Goal: Task Accomplishment & Management: Use online tool/utility

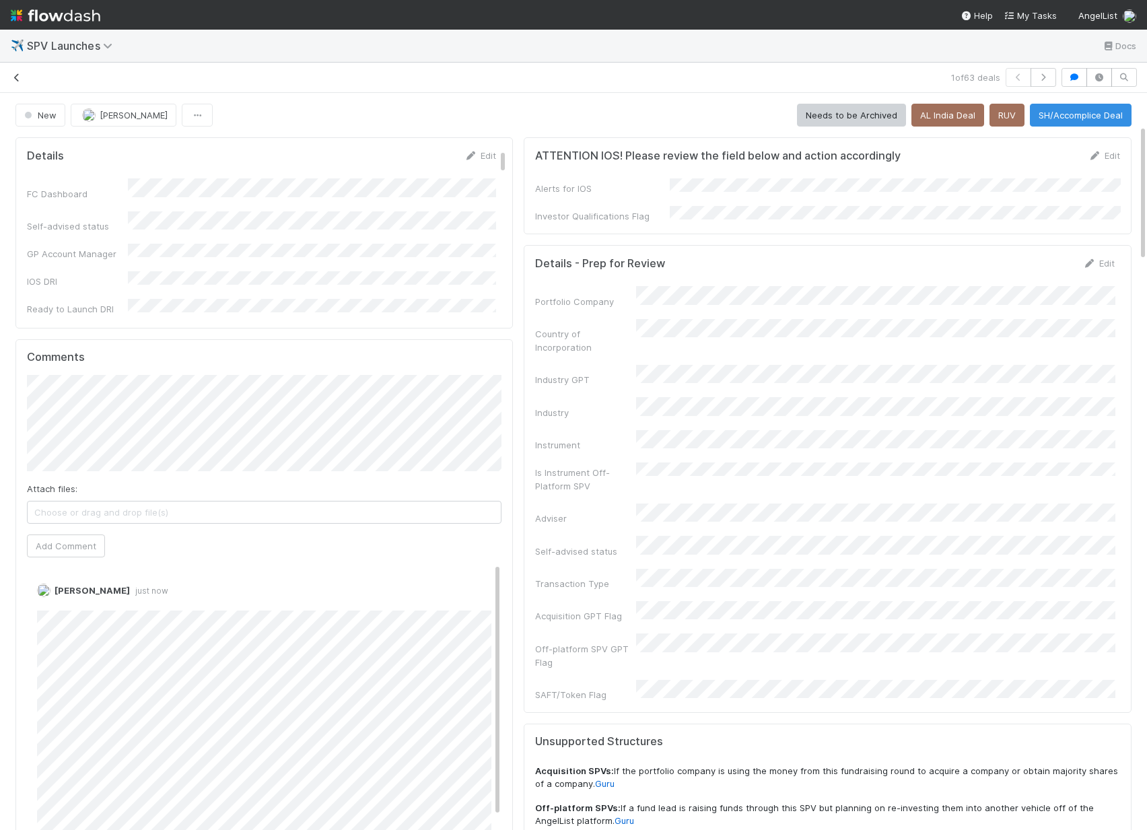
scroll to position [171, 0]
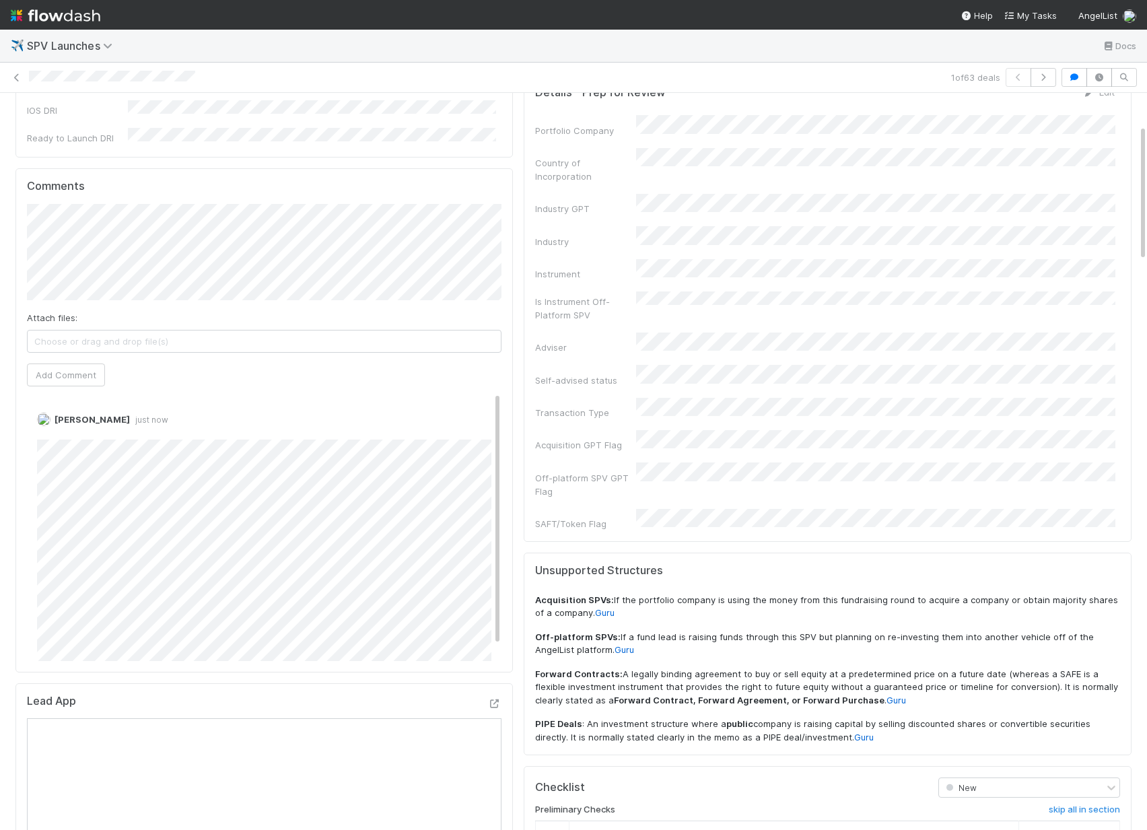
click at [7, 81] on div "1 of 63 deals" at bounding box center [573, 77] width 1147 height 19
click at [13, 81] on icon at bounding box center [16, 77] width 13 height 9
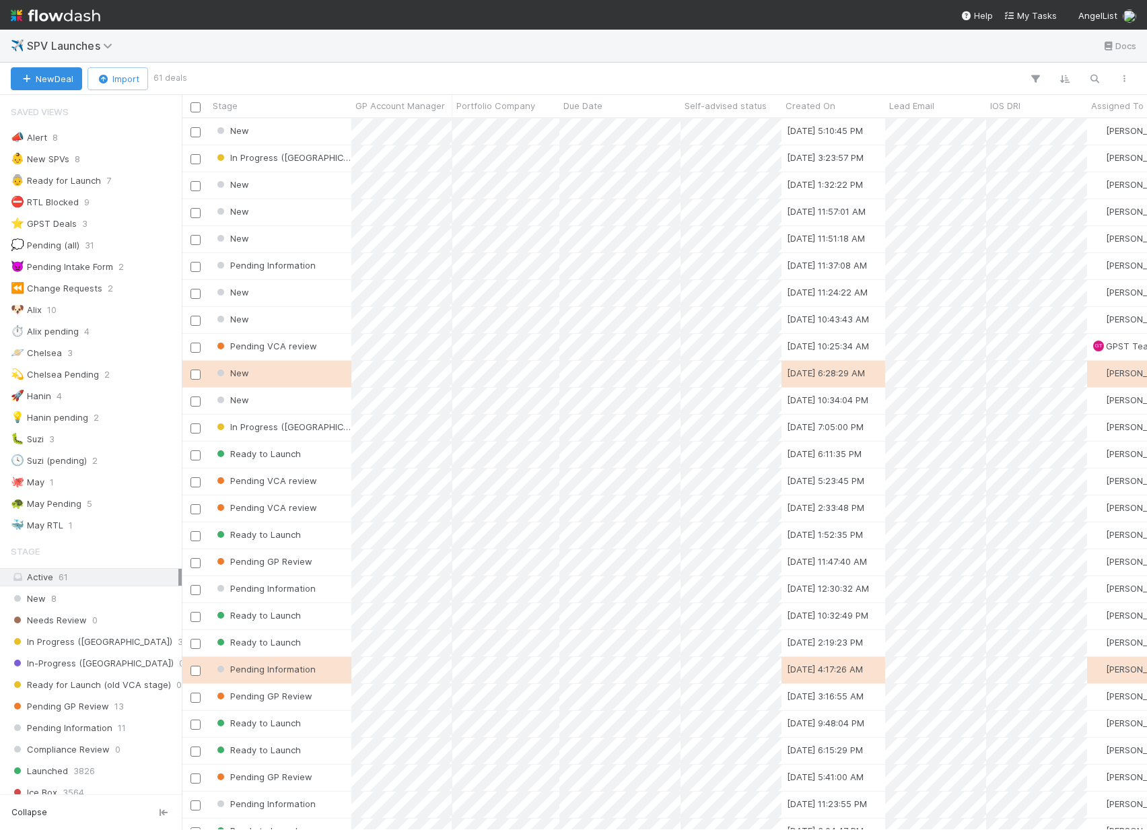
scroll to position [0, 1]
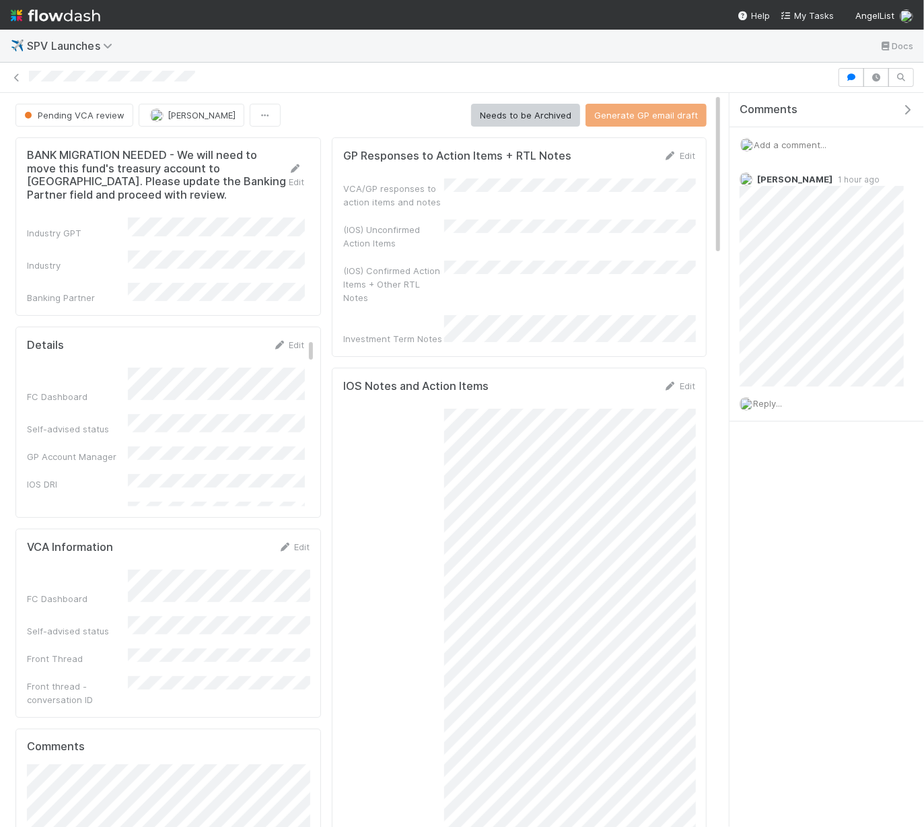
click at [910, 108] on icon "button" at bounding box center [907, 109] width 13 height 11
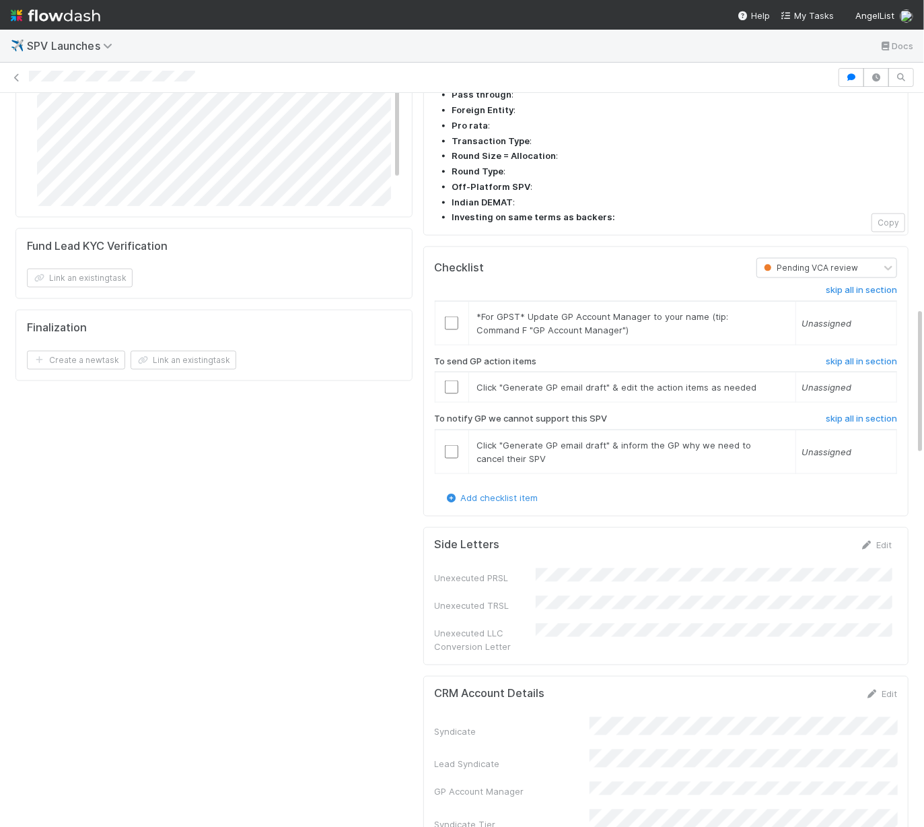
scroll to position [992, 0]
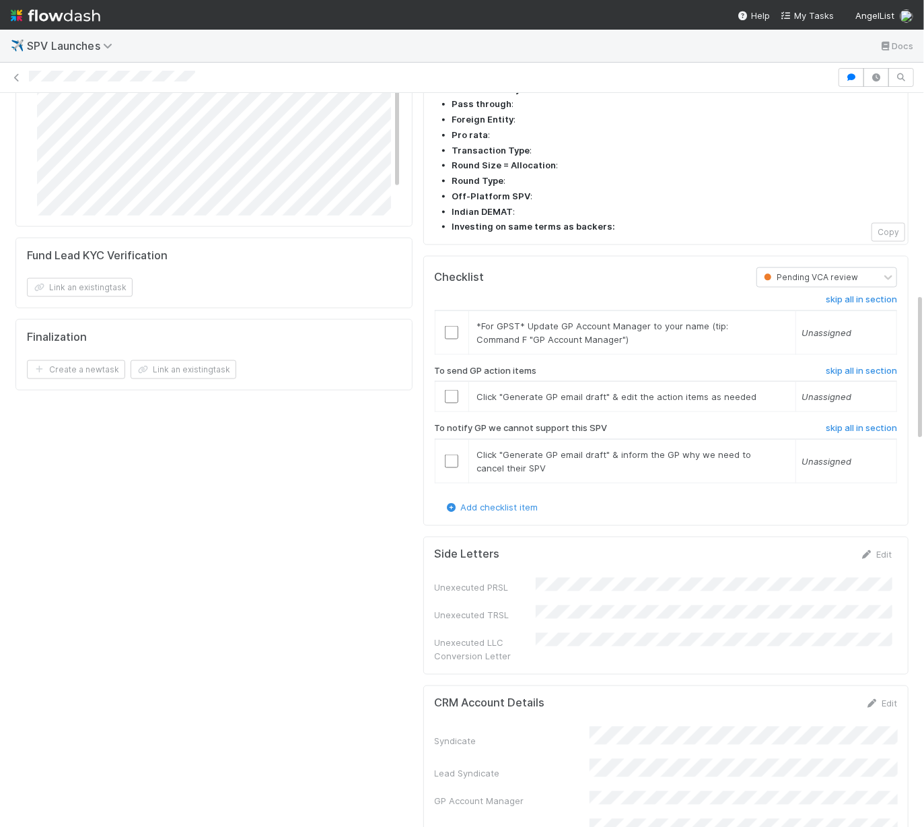
click at [843, 288] on div "skip all in section *For GPST* Update GP Account Manager to your name (tip: Com…" at bounding box center [666, 394] width 463 height 213
click at [843, 294] on h6 "skip all in section" at bounding box center [861, 299] width 71 height 11
click at [838, 423] on h6 "skip all in section" at bounding box center [861, 428] width 71 height 11
click at [880, 423] on h6 "skip all in section" at bounding box center [861, 428] width 71 height 11
click at [449, 390] on input "checkbox" at bounding box center [451, 396] width 13 height 13
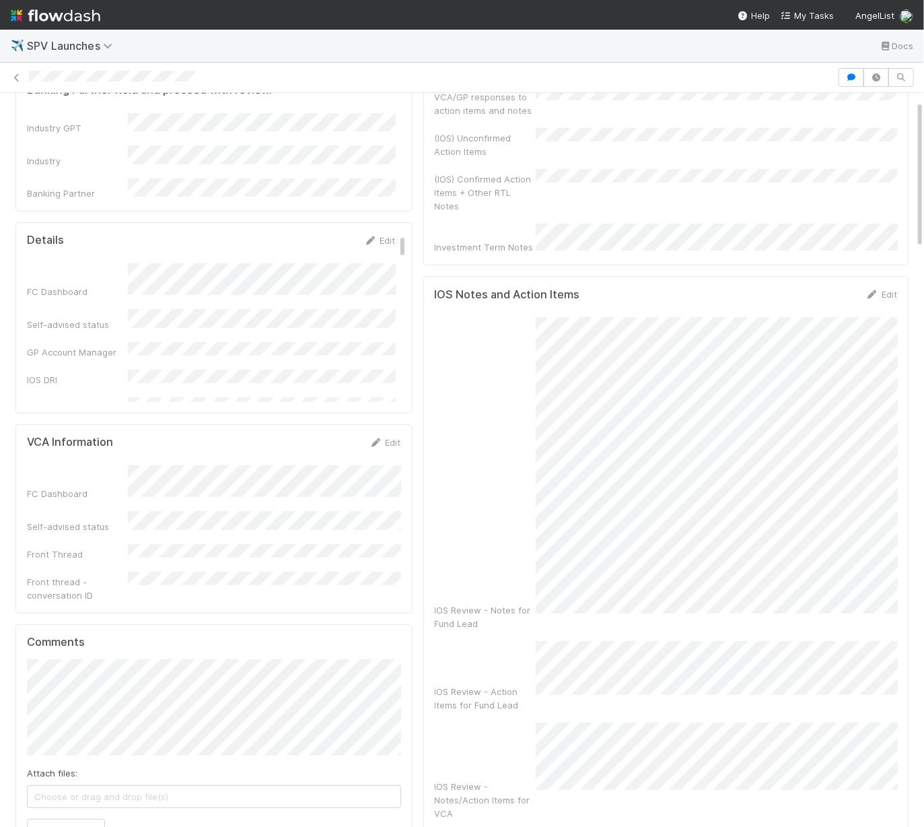
scroll to position [0, 0]
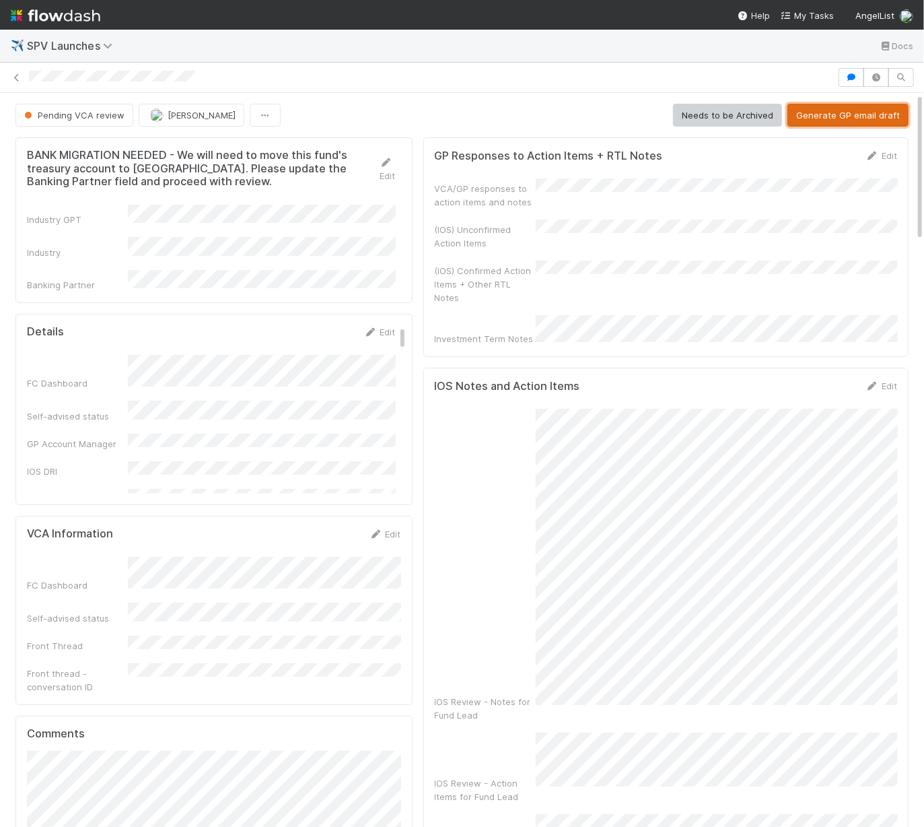
click at [821, 110] on button "Generate GP email draft" at bounding box center [848, 115] width 121 height 23
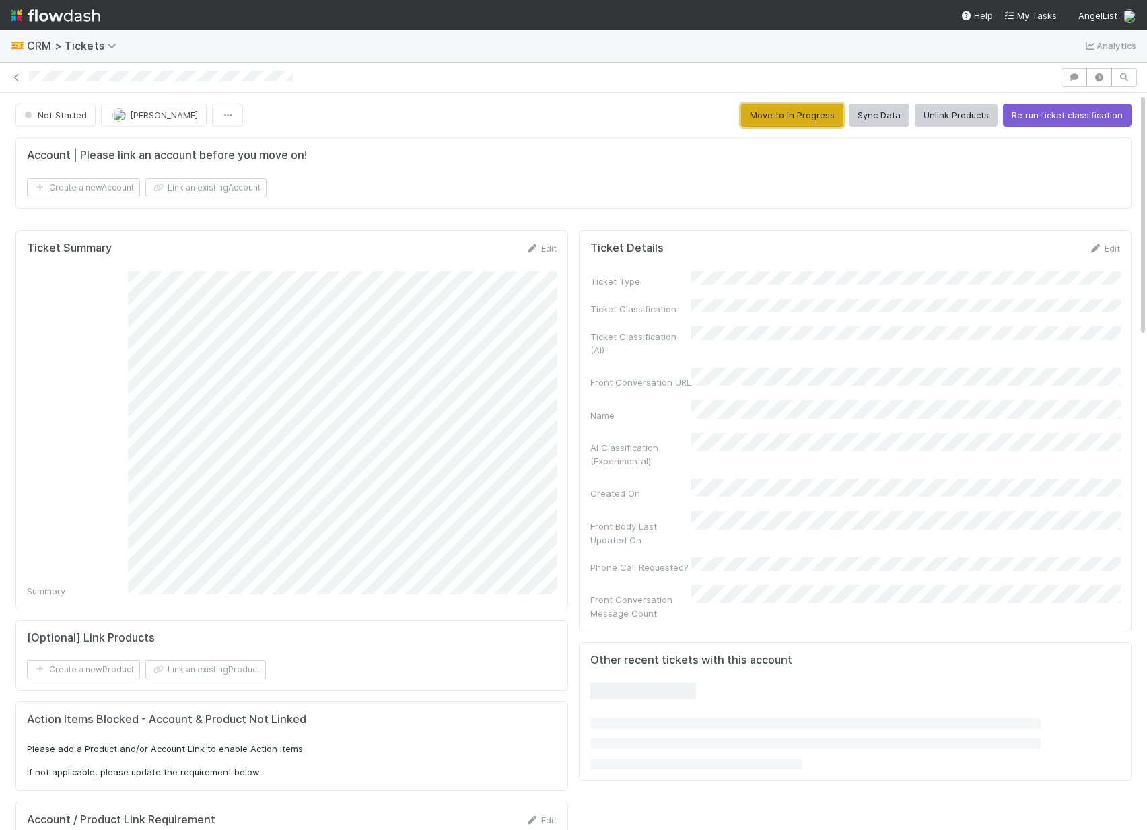
click at [840, 117] on button "Move to In Progress" at bounding box center [792, 115] width 102 height 23
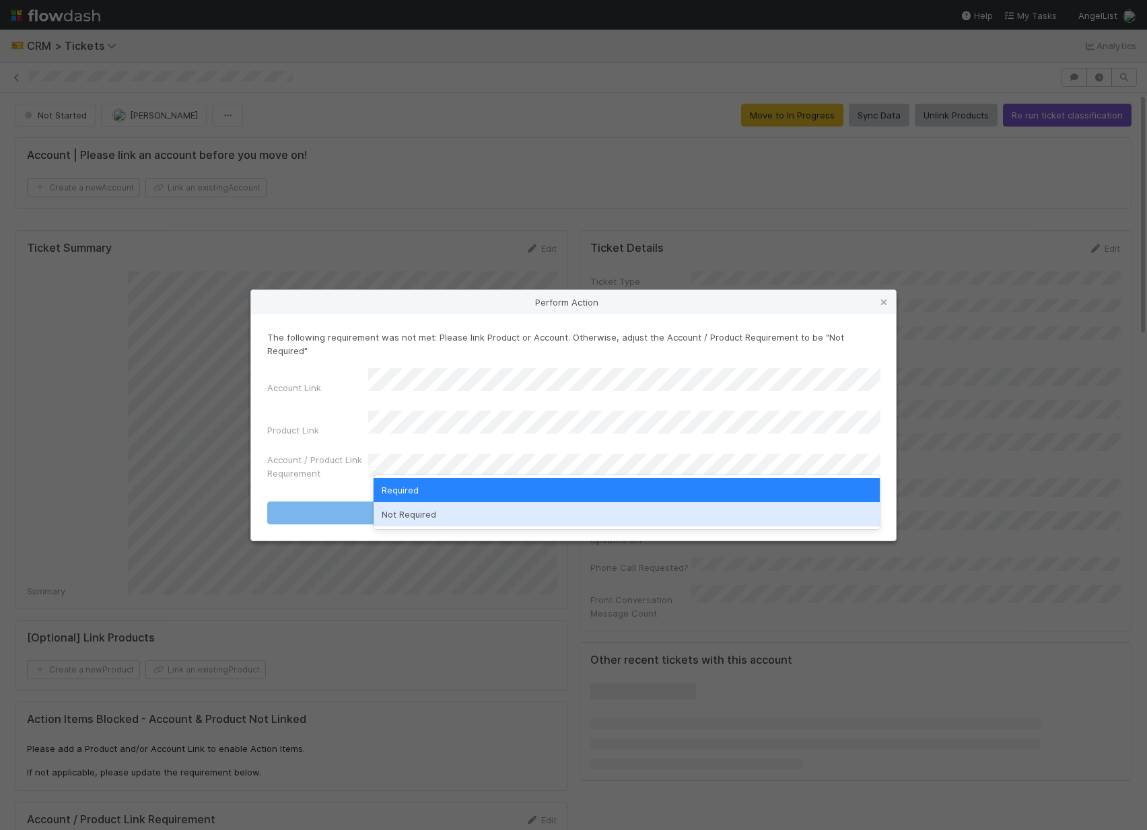
click at [656, 515] on div "Not Required" at bounding box center [627, 514] width 507 height 24
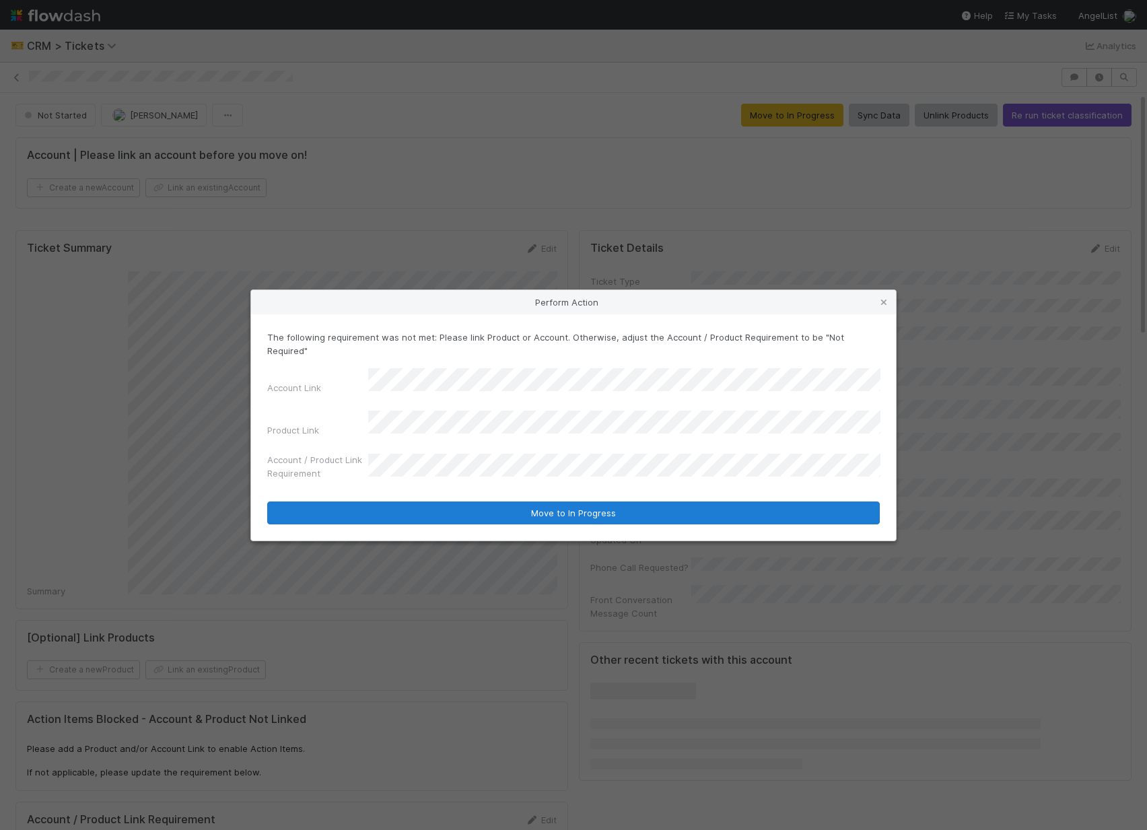
click at [657, 502] on button "Move to In Progress" at bounding box center [573, 513] width 613 height 23
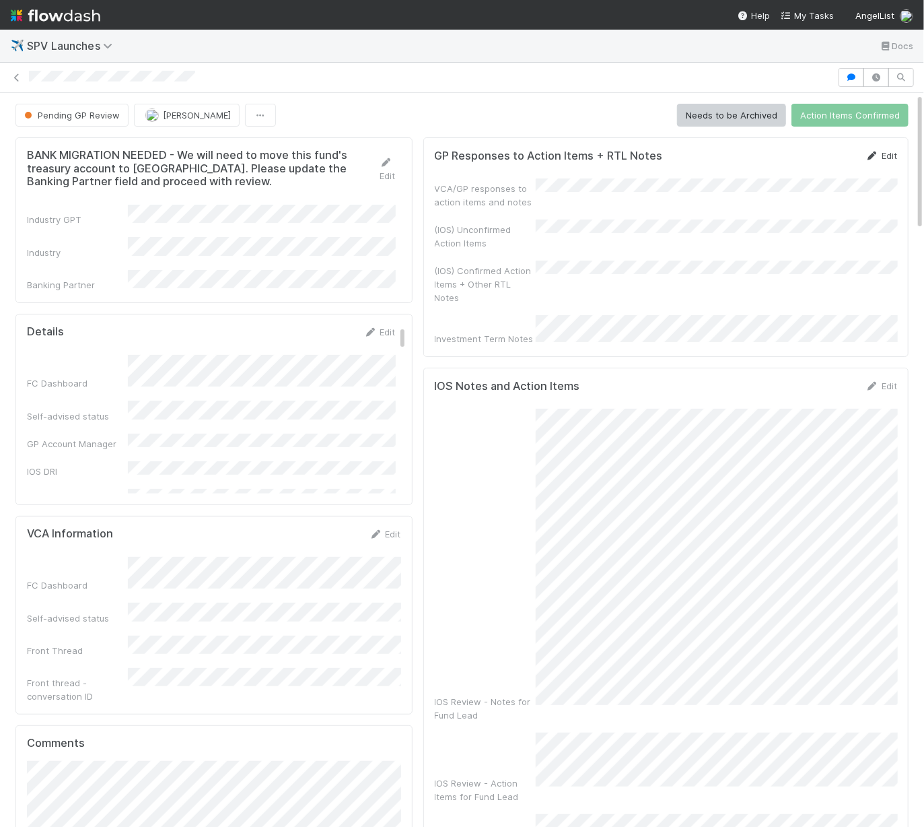
click at [875, 152] on icon at bounding box center [872, 155] width 13 height 9
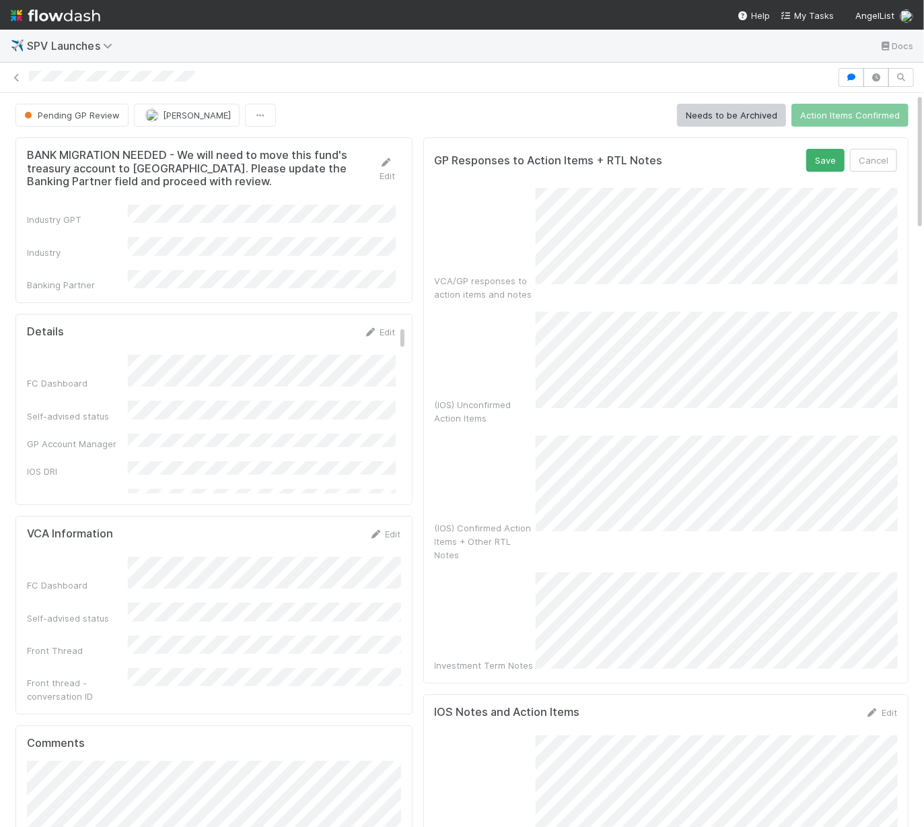
click at [516, 217] on div "VCA/GP responses to action items and notes" at bounding box center [666, 244] width 463 height 113
click at [833, 166] on button "Save" at bounding box center [826, 160] width 38 height 23
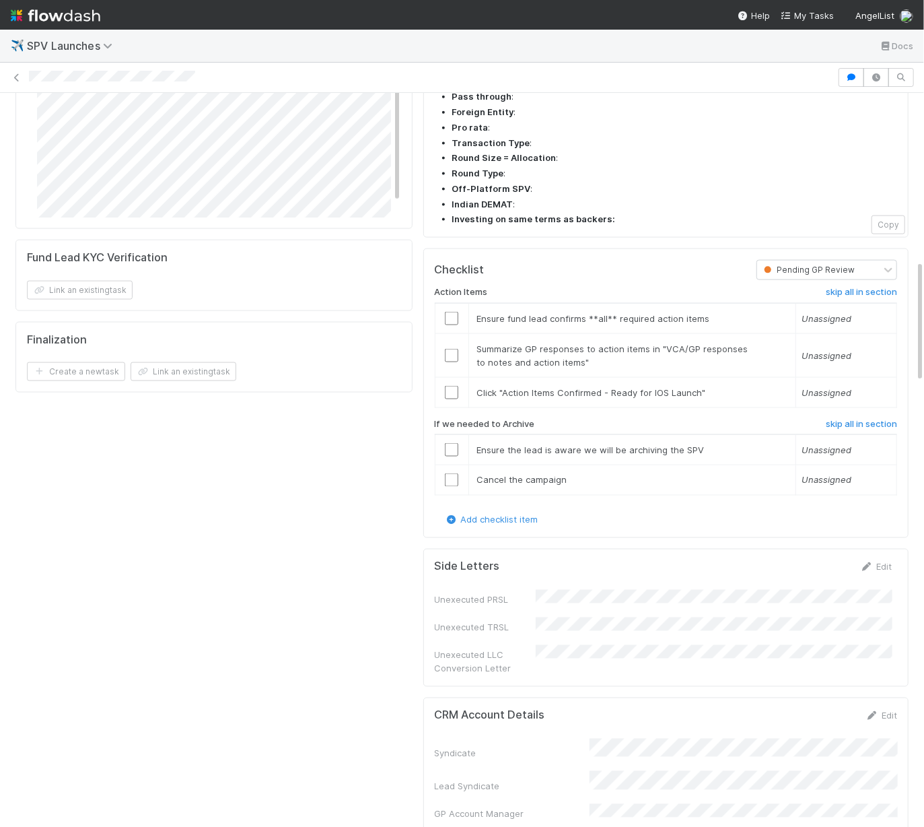
scroll to position [961, 0]
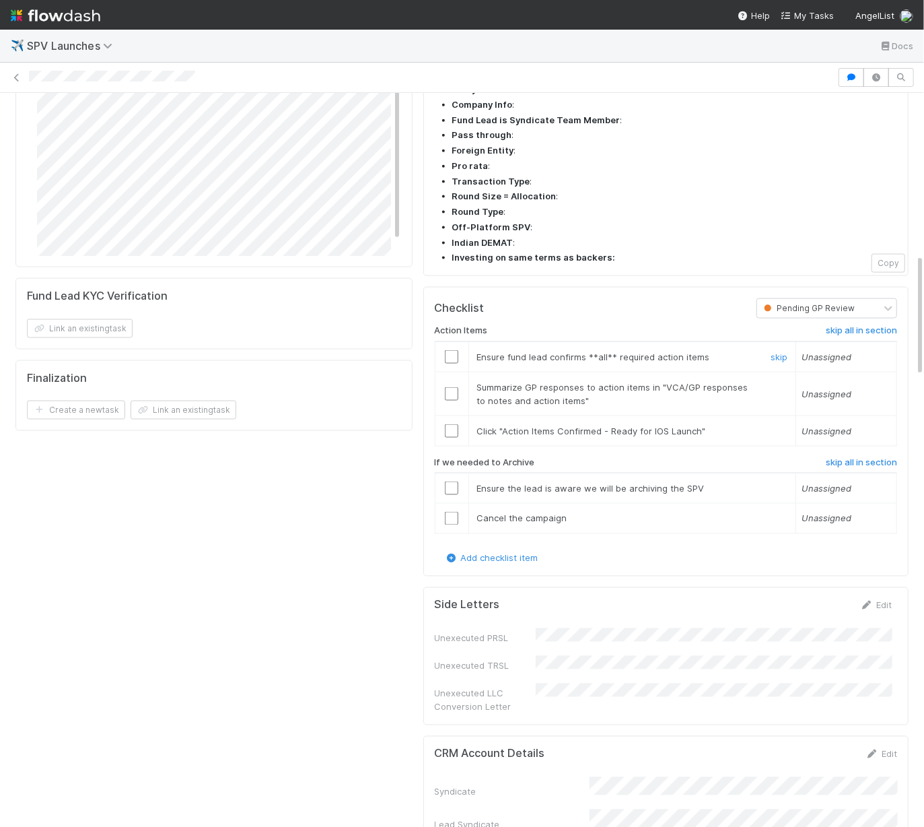
click at [446, 350] on input "checkbox" at bounding box center [451, 356] width 13 height 13
click at [451, 387] on input "checkbox" at bounding box center [451, 393] width 13 height 13
click at [449, 424] on input "checkbox" at bounding box center [451, 430] width 13 height 13
click at [874, 457] on h6 "skip all in section" at bounding box center [861, 462] width 71 height 11
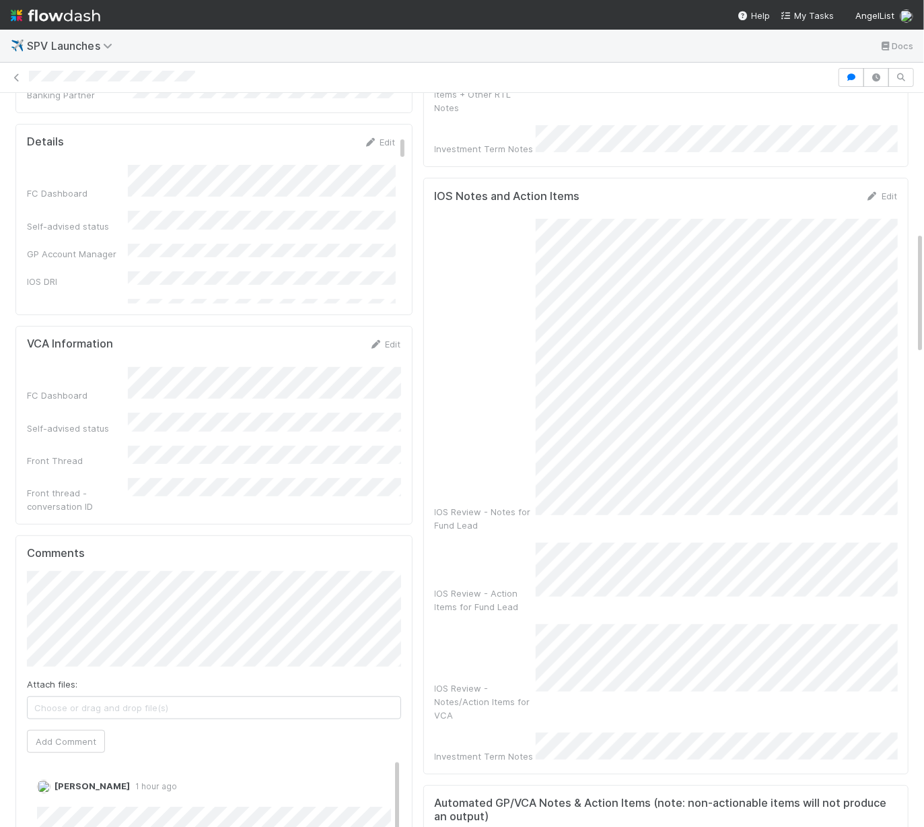
scroll to position [0, 0]
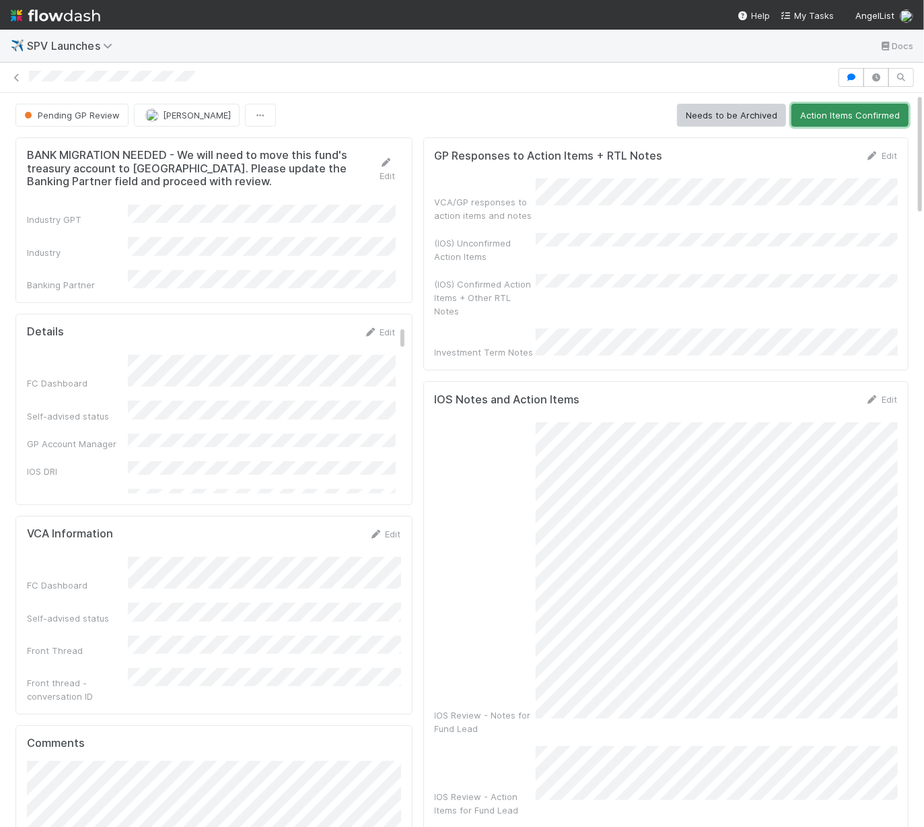
click at [848, 117] on button "Action Items Confirmed" at bounding box center [850, 115] width 117 height 23
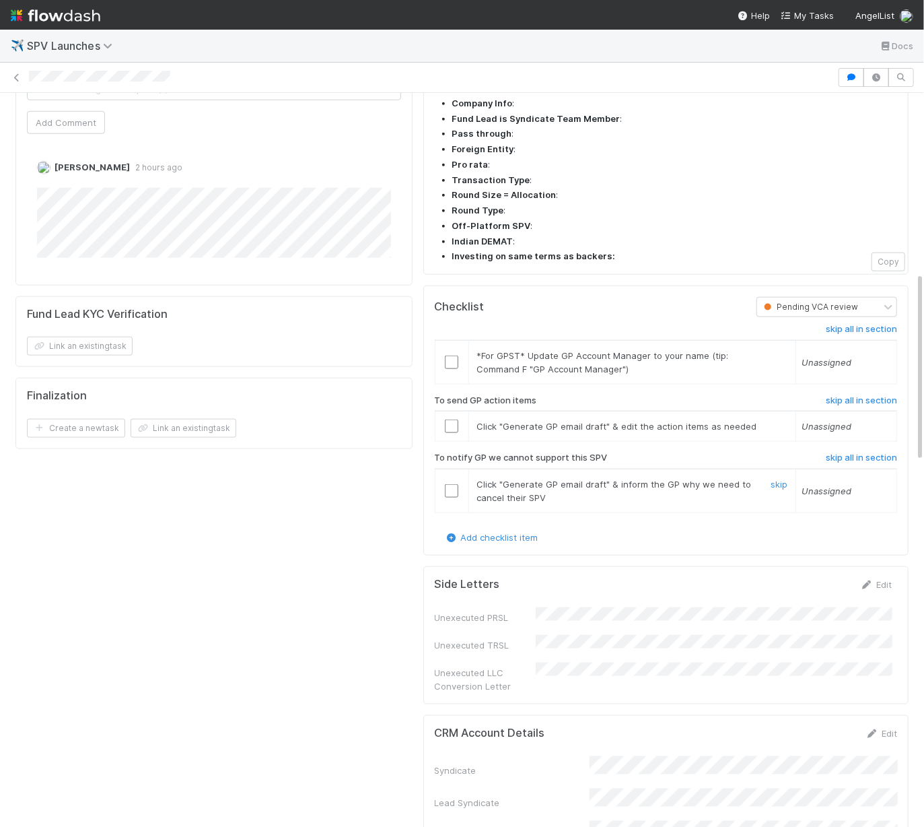
scroll to position [755, 0]
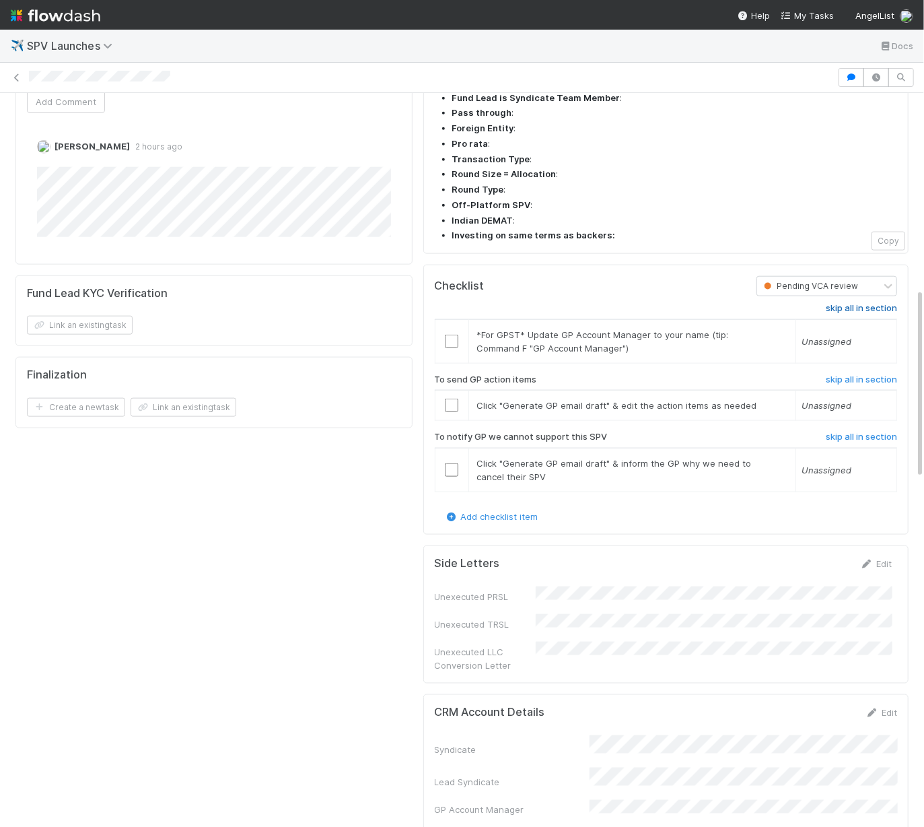
click at [850, 303] on h6 "skip all in section" at bounding box center [861, 308] width 71 height 11
click at [852, 432] on h6 "skip all in section" at bounding box center [861, 437] width 71 height 11
click at [875, 432] on h6 "skip all in section" at bounding box center [861, 437] width 71 height 11
click at [455, 399] on input "checkbox" at bounding box center [451, 405] width 13 height 13
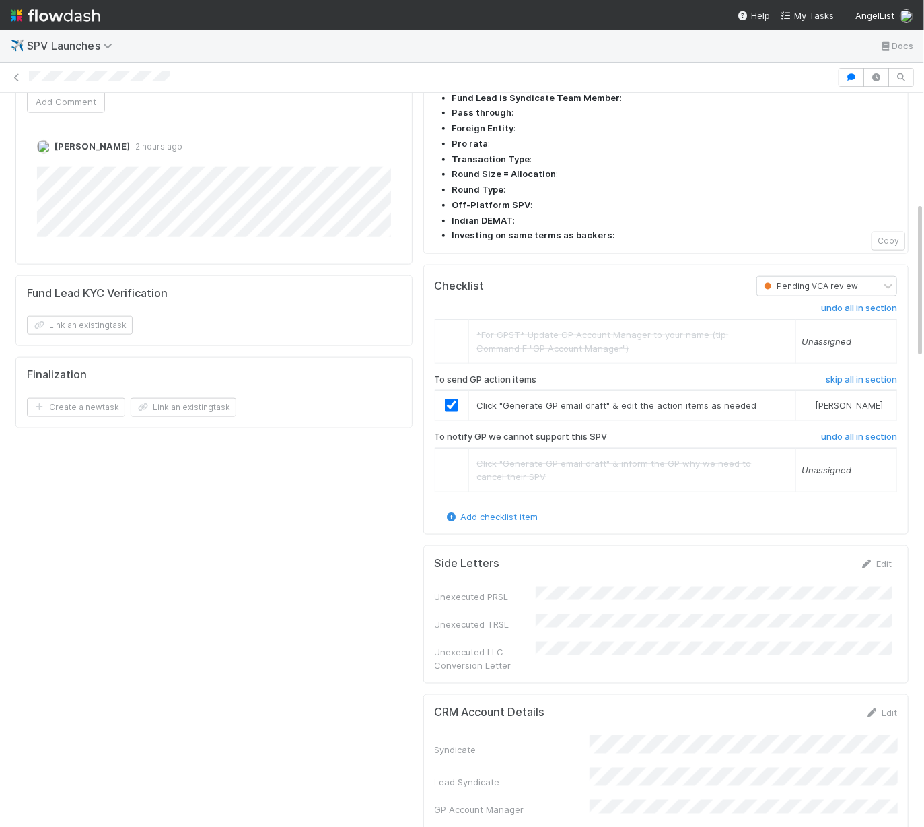
scroll to position [0, 0]
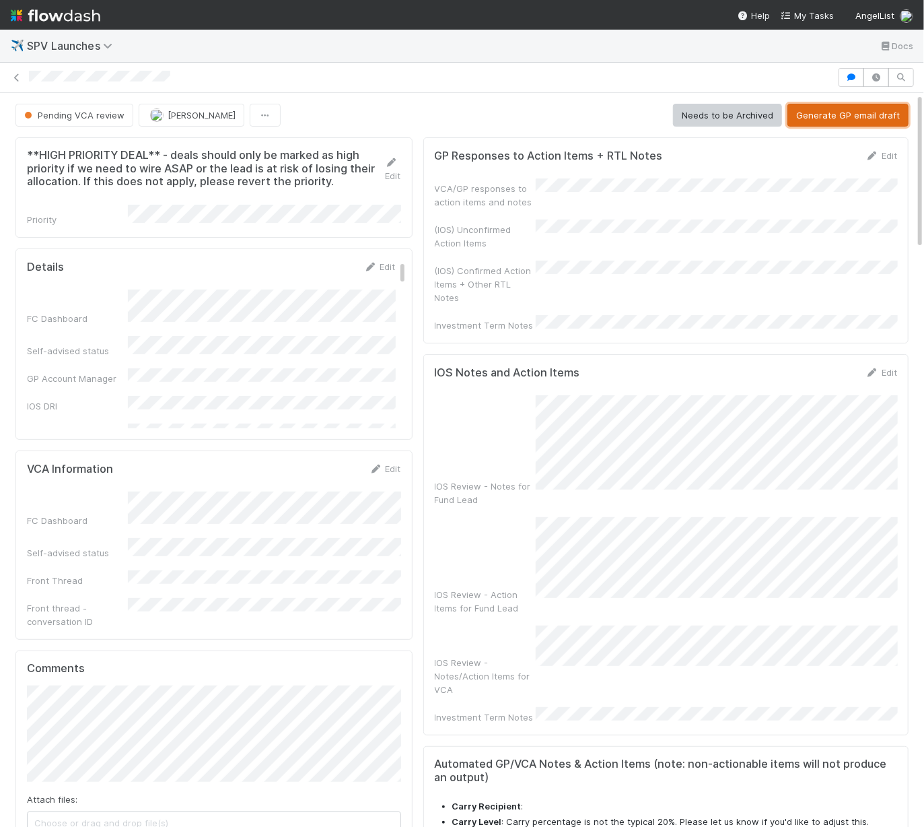
click at [823, 114] on button "Generate GP email draft" at bounding box center [848, 115] width 121 height 23
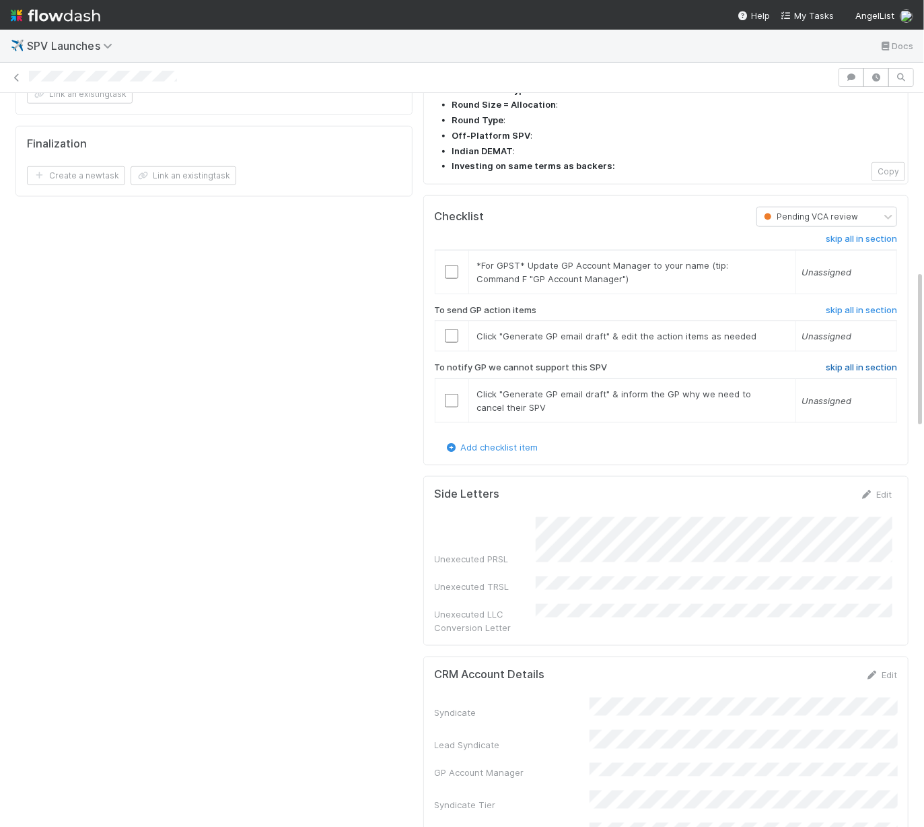
scroll to position [729, 0]
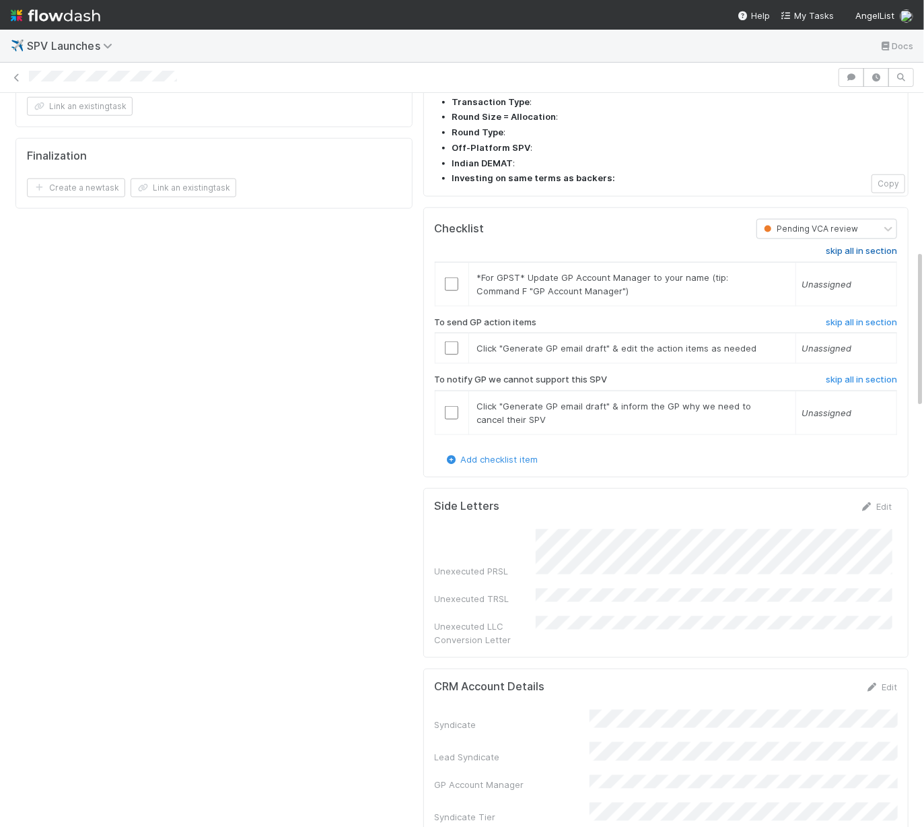
click at [862, 246] on h6 "skip all in section" at bounding box center [861, 251] width 71 height 11
click at [852, 374] on h6 "skip all in section" at bounding box center [861, 379] width 71 height 11
click at [860, 246] on h6 "skip all in section" at bounding box center [861, 251] width 71 height 11
click at [456, 341] on input "checkbox" at bounding box center [451, 347] width 13 height 13
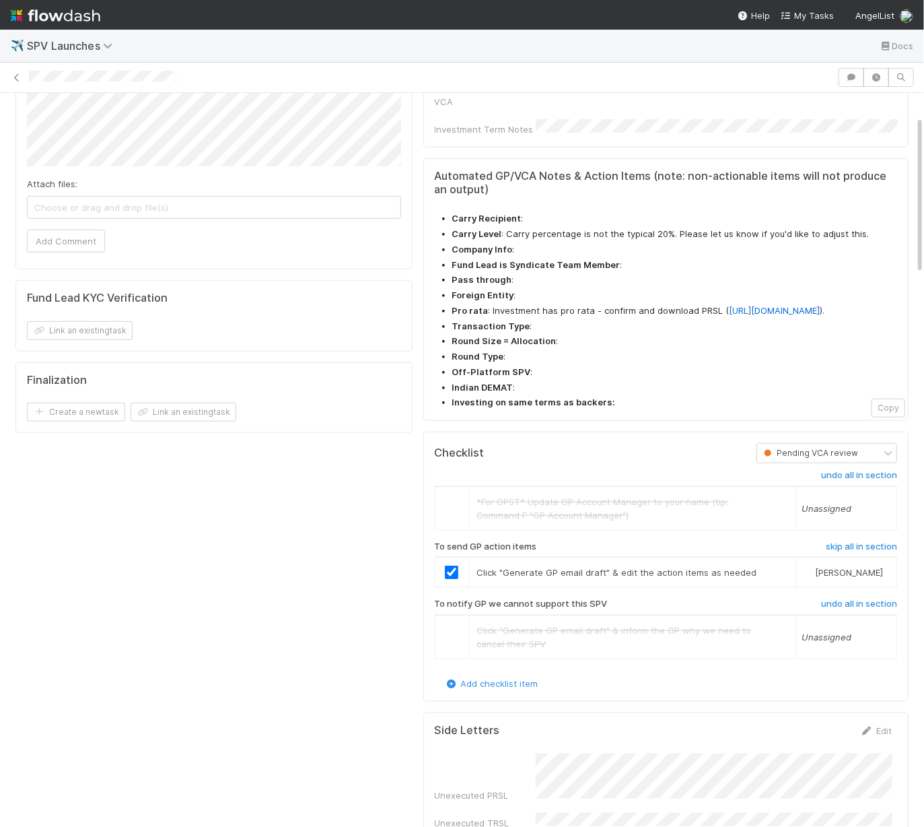
scroll to position [0, 0]
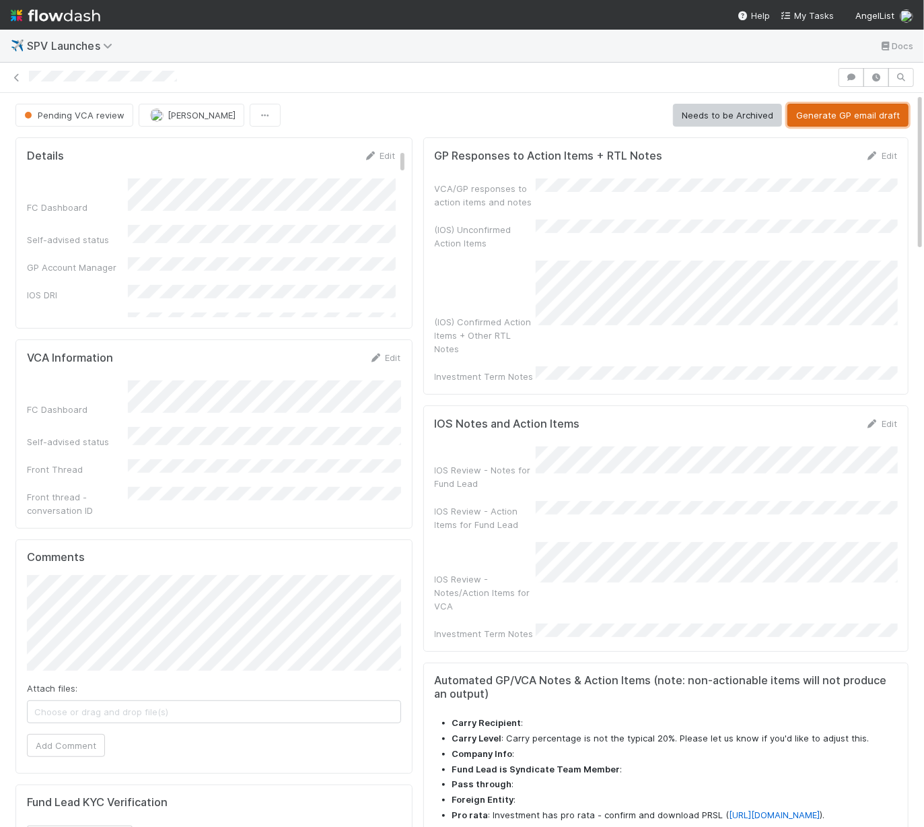
click at [832, 115] on button "Generate GP email draft" at bounding box center [848, 115] width 121 height 23
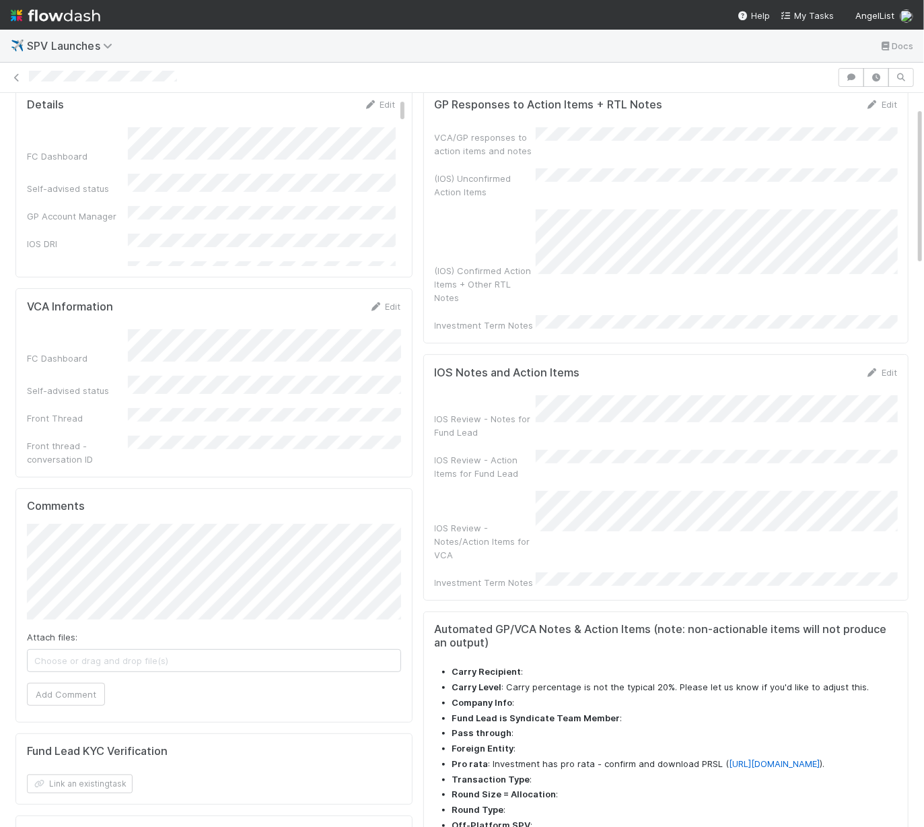
scroll to position [66, 0]
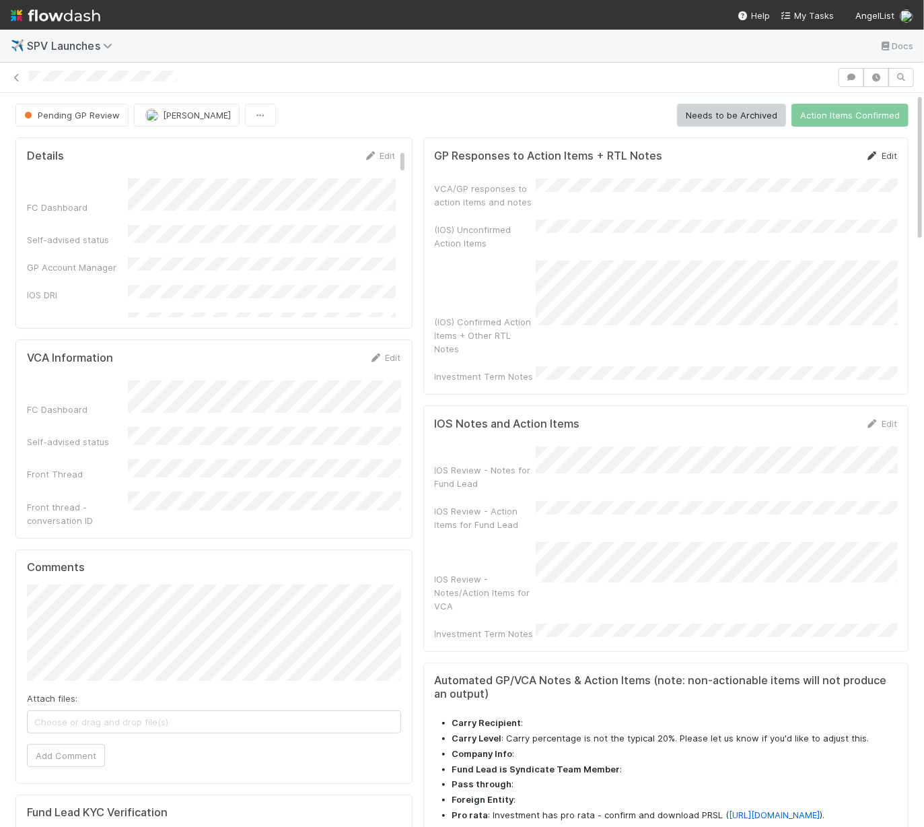
click at [886, 150] on link "Edit" at bounding box center [882, 155] width 32 height 11
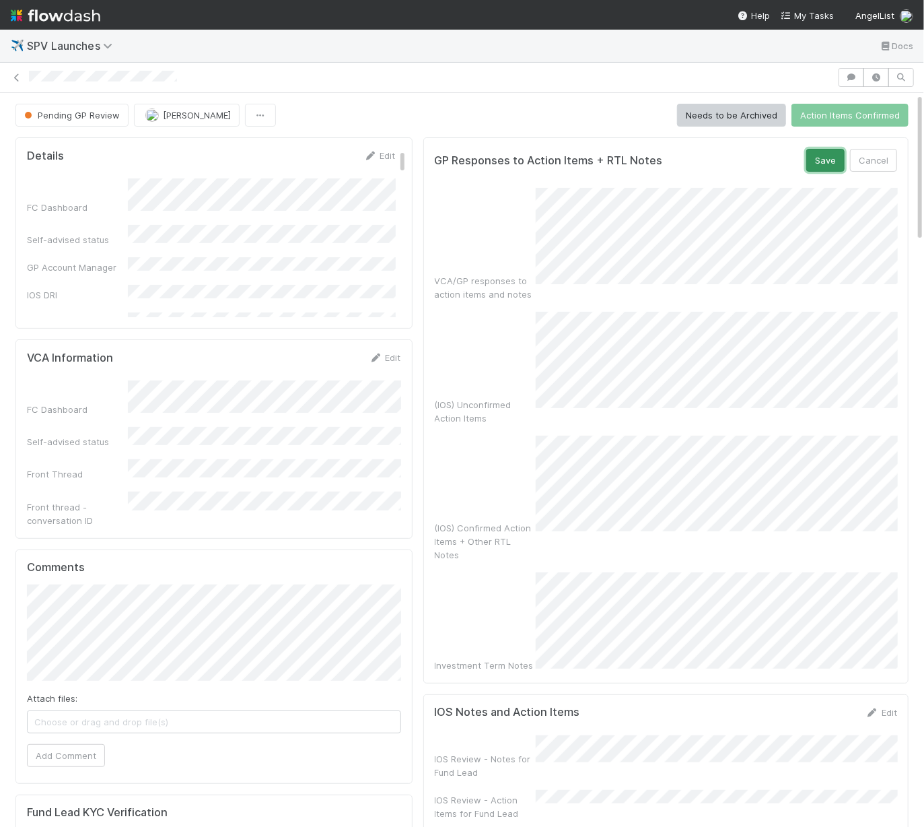
click at [821, 161] on button "Save" at bounding box center [826, 160] width 38 height 23
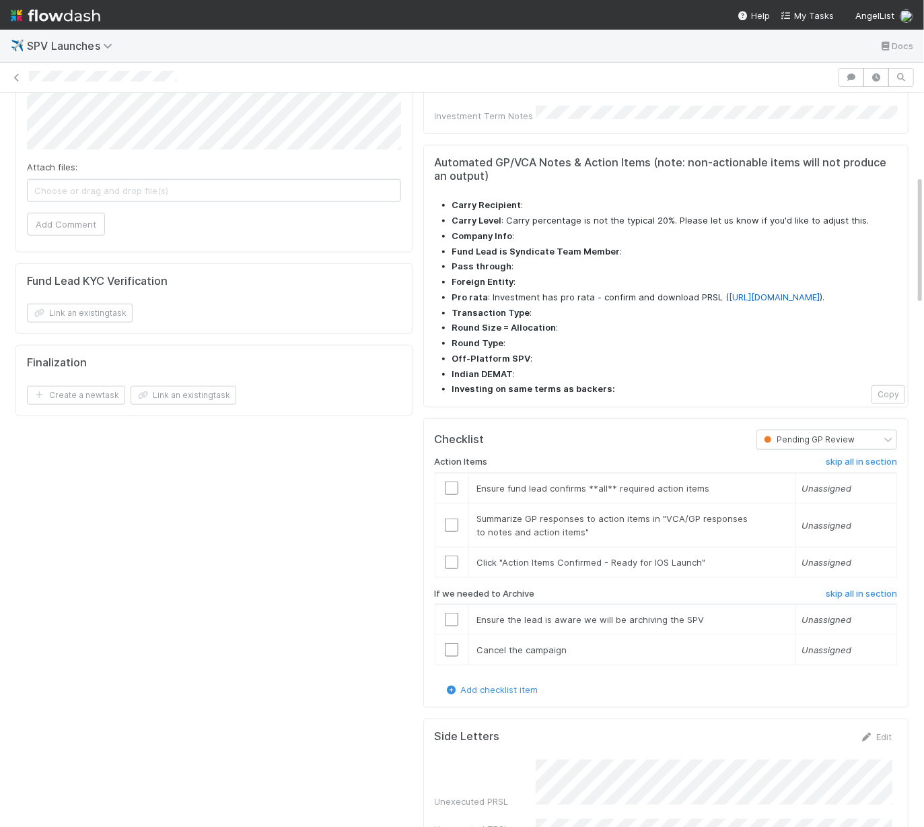
scroll to position [467, 0]
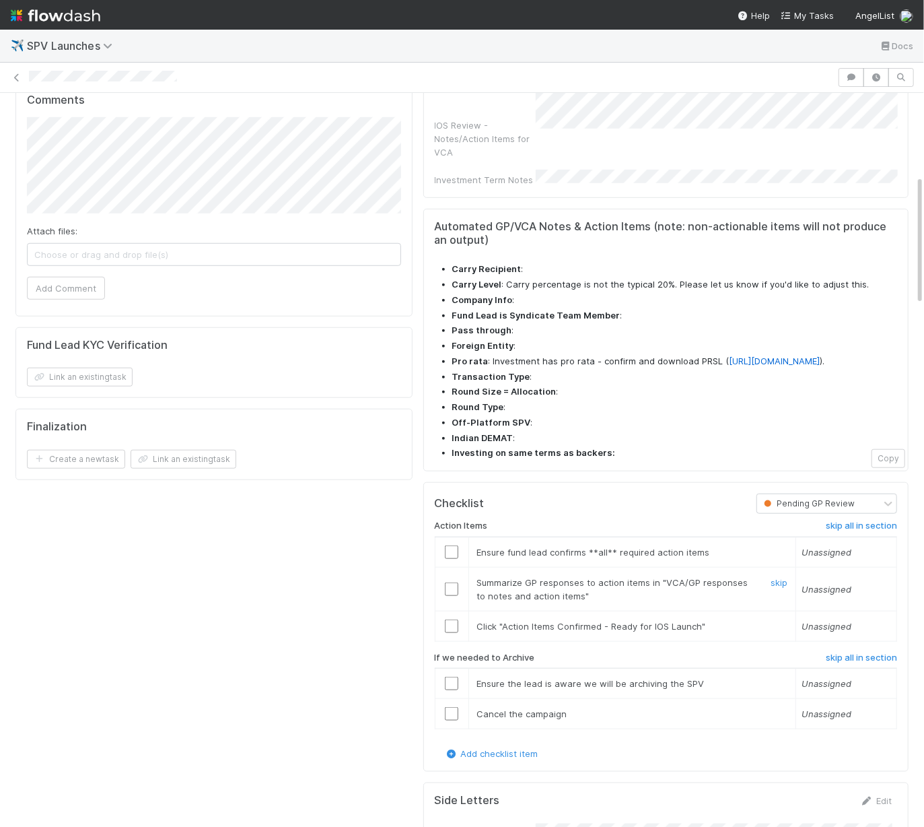
click at [448, 537] on td at bounding box center [452, 552] width 34 height 30
click at [450, 545] on input "checkbox" at bounding box center [451, 551] width 13 height 13
click at [453, 567] on td at bounding box center [452, 589] width 34 height 44
click at [452, 582] on input "checkbox" at bounding box center [451, 588] width 13 height 13
click at [450, 619] on input "checkbox" at bounding box center [451, 625] width 13 height 13
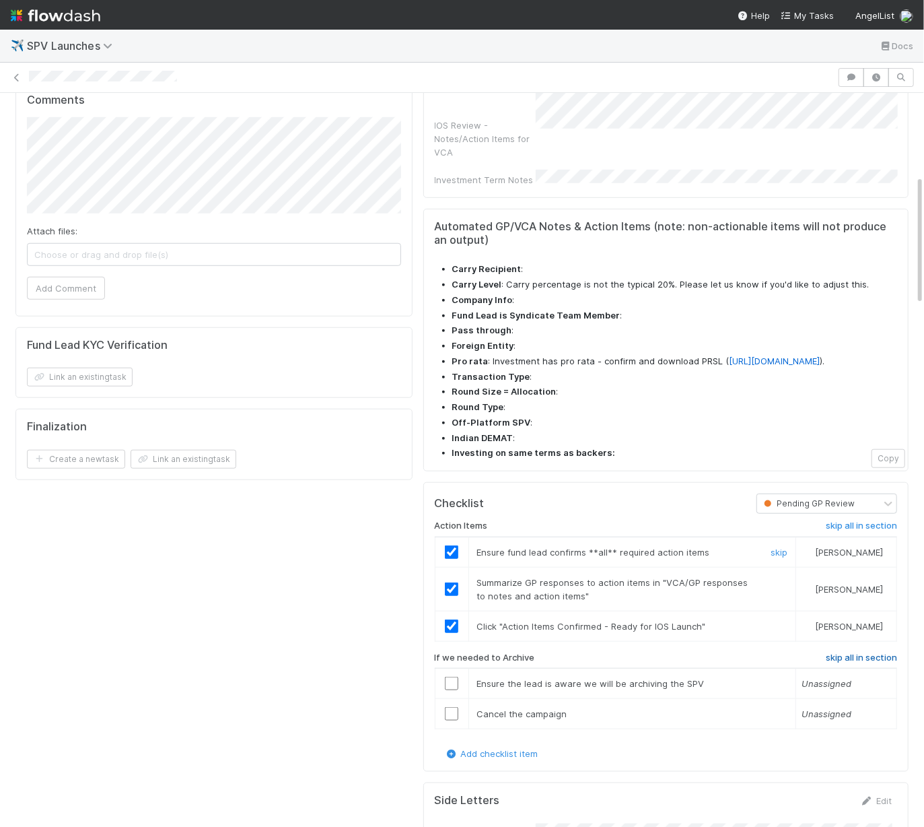
click at [852, 652] on h6 "skip all in section" at bounding box center [861, 657] width 71 height 11
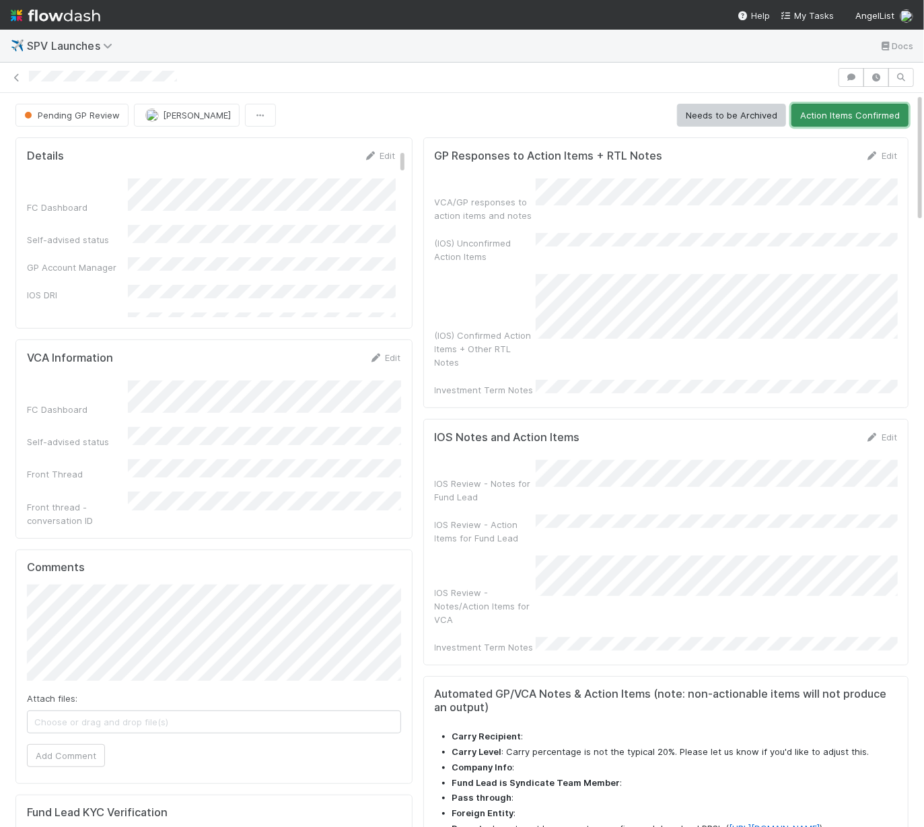
click at [864, 119] on button "Action Items Confirmed" at bounding box center [850, 115] width 117 height 23
